Goal: Task Accomplishment & Management: Complete application form

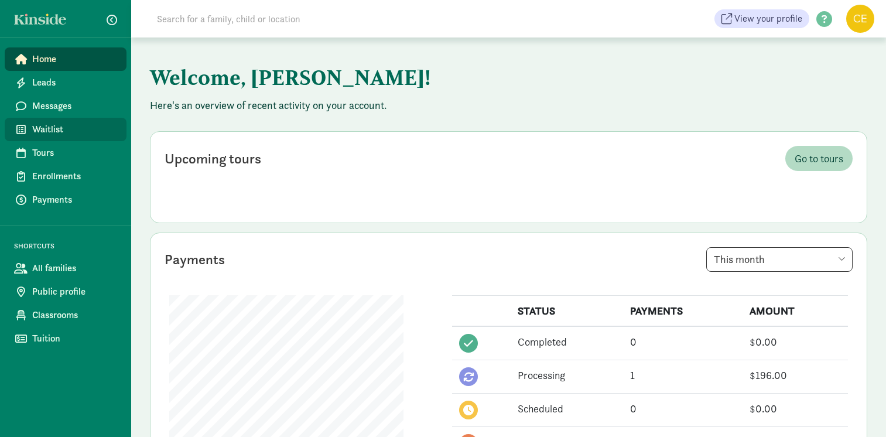
click at [36, 129] on span "Waitlist" at bounding box center [74, 129] width 85 height 14
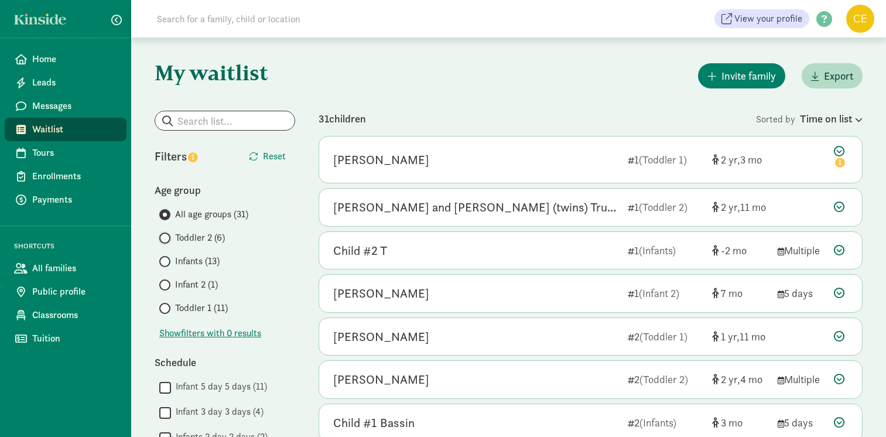
click at [161, 238] on input "Toddler 2 (6)" at bounding box center [163, 238] width 8 height 8
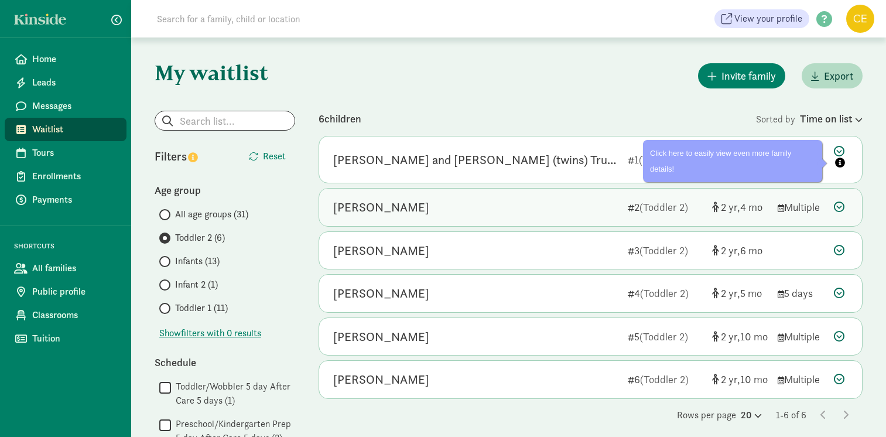
click at [841, 204] on icon at bounding box center [839, 206] width 11 height 11
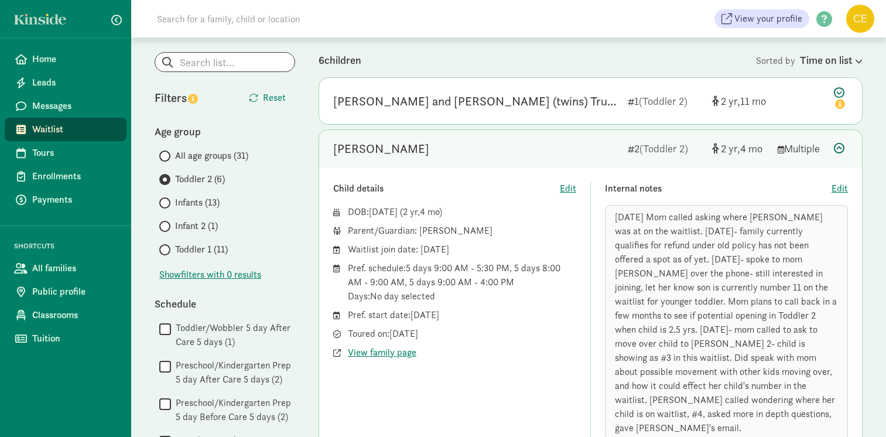
scroll to position [117, 0]
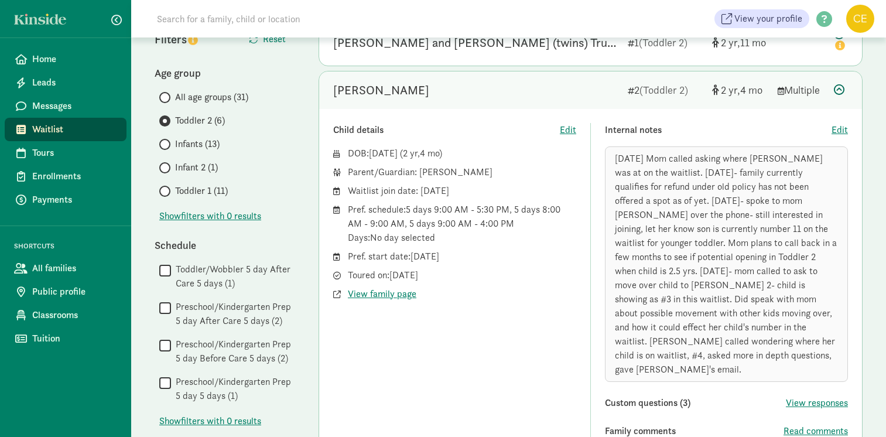
click at [835, 92] on icon at bounding box center [839, 89] width 11 height 11
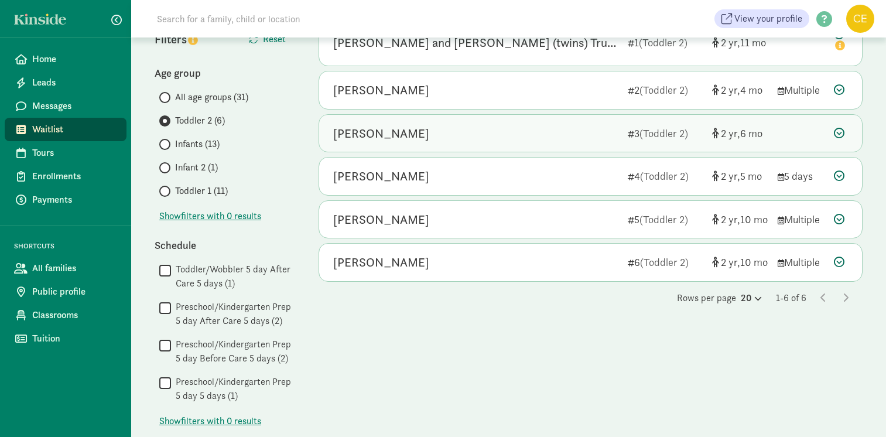
click at [842, 132] on icon at bounding box center [839, 133] width 11 height 11
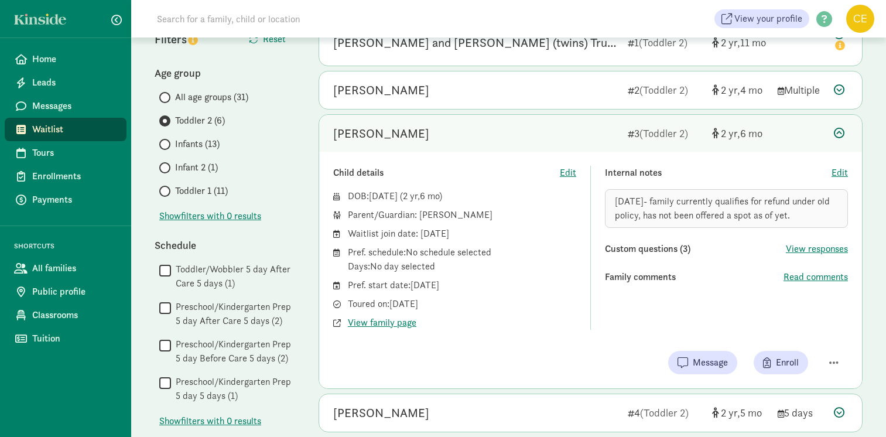
click at [837, 135] on icon at bounding box center [839, 133] width 11 height 11
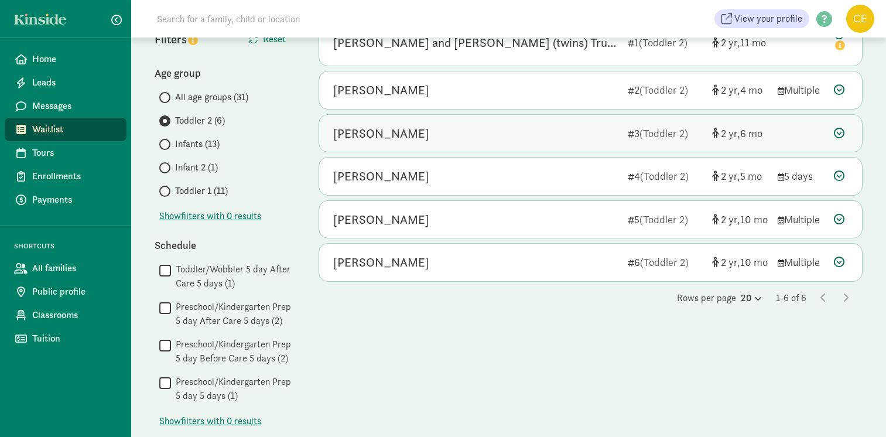
scroll to position [0, 0]
